Goal: Transaction & Acquisition: Purchase product/service

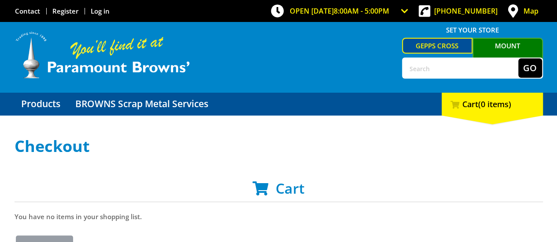
click at [449, 67] on input "text" at bounding box center [460, 68] width 115 height 19
click at [56, 103] on link "Products" at bounding box center [41, 104] width 52 height 23
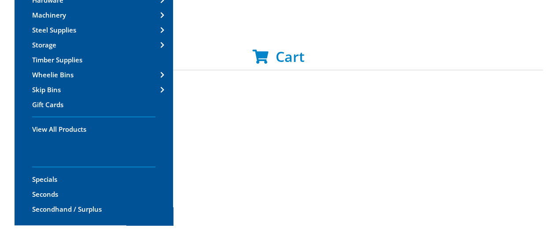
scroll to position [88, 0]
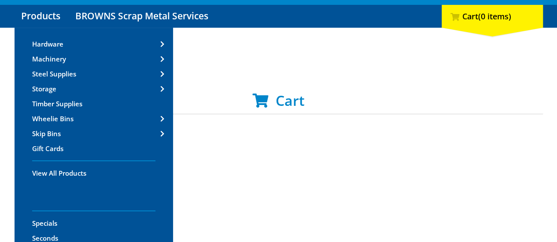
click at [73, 87] on link "Storage" at bounding box center [94, 89] width 158 height 14
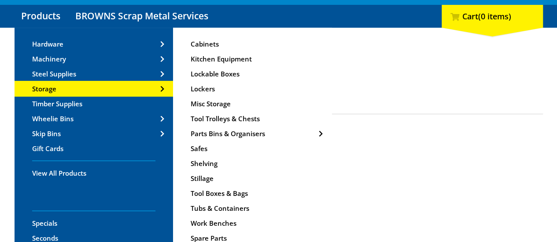
click at [231, 115] on span "Tool Trolleys & Chests" at bounding box center [225, 118] width 69 height 9
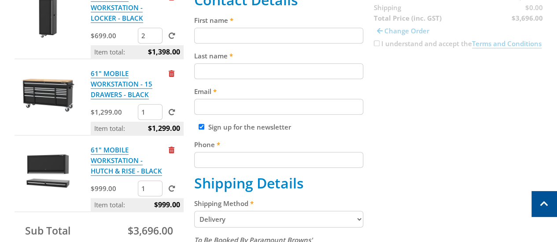
scroll to position [264, 0]
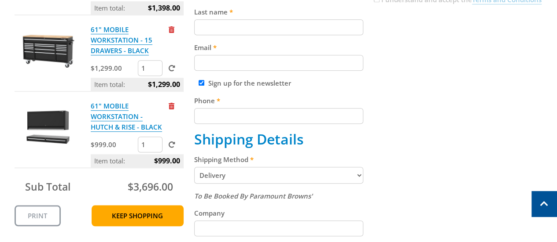
click at [158, 189] on span "$3,696.00" at bounding box center [149, 187] width 45 height 14
click at [160, 189] on span "$3,696.00" at bounding box center [149, 187] width 45 height 14
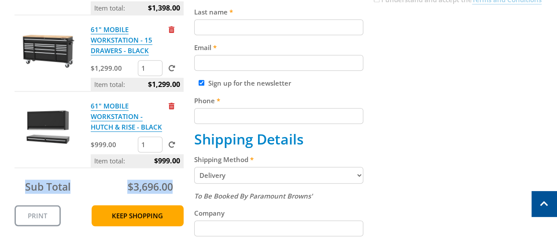
click at [160, 189] on span "$3,696.00" at bounding box center [149, 187] width 45 height 14
click at [149, 189] on span "$3,696.00" at bounding box center [149, 187] width 45 height 14
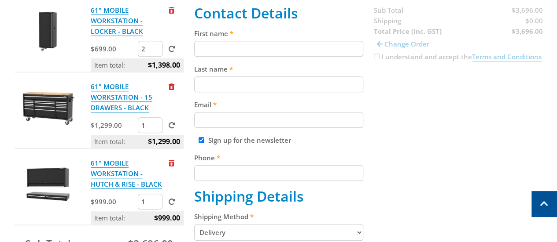
scroll to position [220, 0]
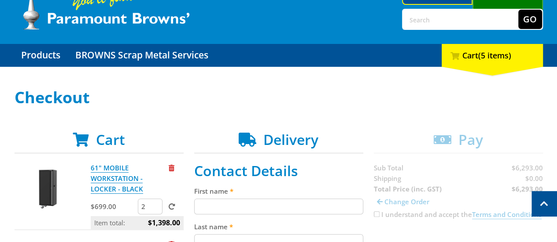
scroll to position [48, 0]
